Goal: Transaction & Acquisition: Subscribe to service/newsletter

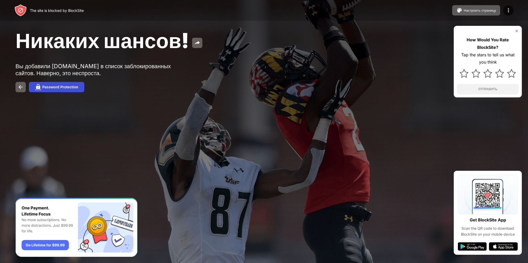
click at [72, 85] on div "Password Protection" at bounding box center [60, 87] width 36 height 4
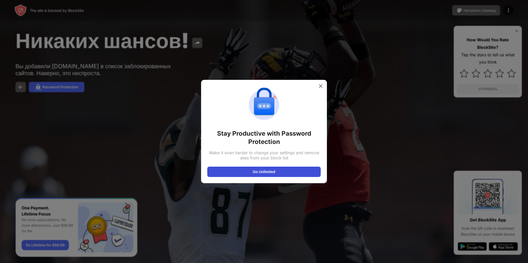
click at [269, 175] on button "Go Unlimited" at bounding box center [264, 171] width 114 height 10
